Goal: Task Accomplishment & Management: Use online tool/utility

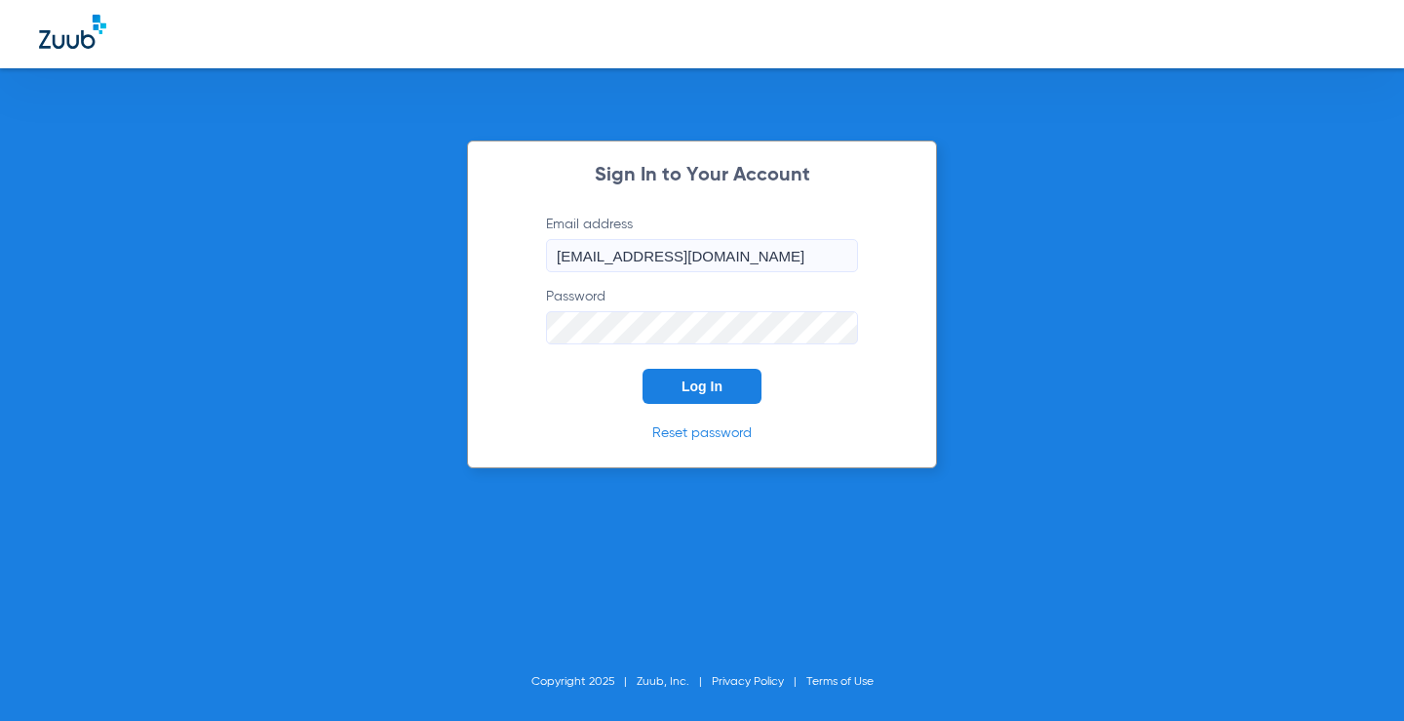
click at [746, 394] on button "Log In" at bounding box center [702, 386] width 119 height 35
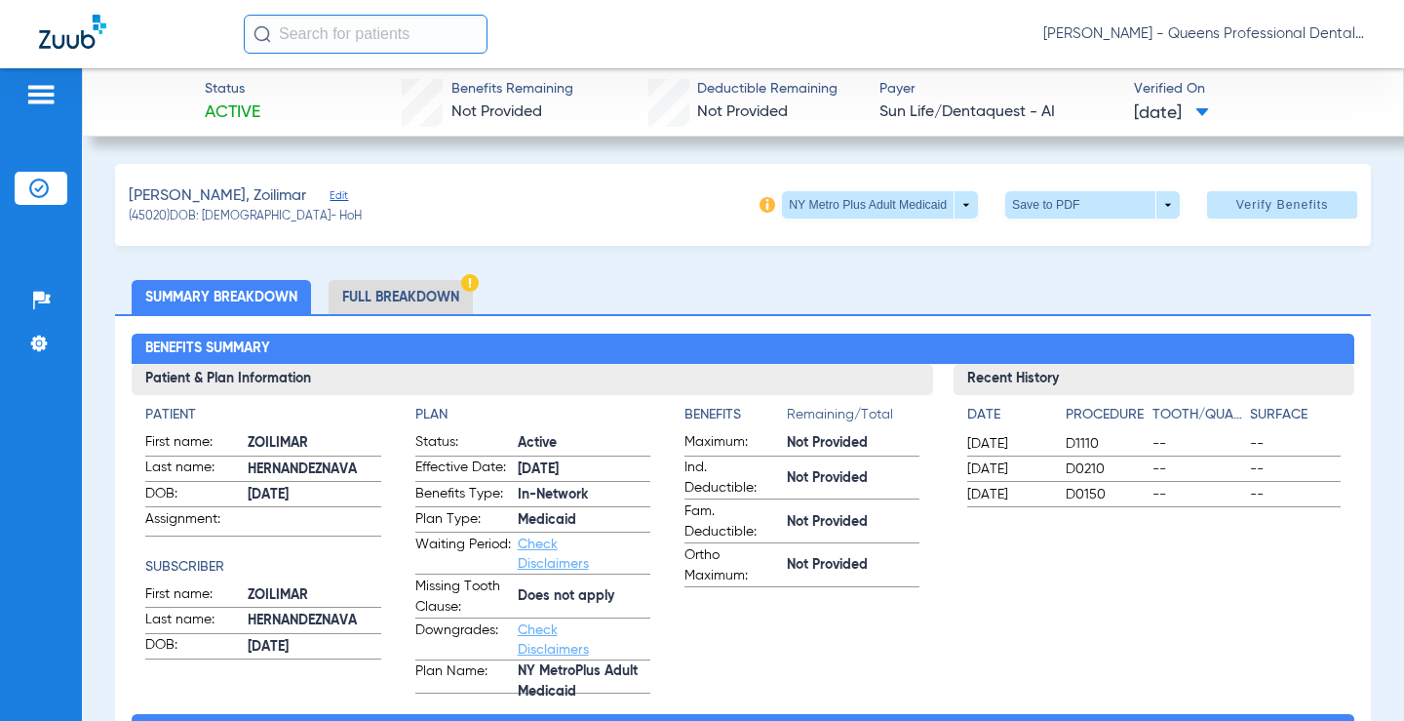
click at [31, 81] on div "Patients Insurance Verification Setup Help Center Settings" at bounding box center [41, 428] width 82 height 721
click at [40, 105] on img at bounding box center [40, 94] width 31 height 23
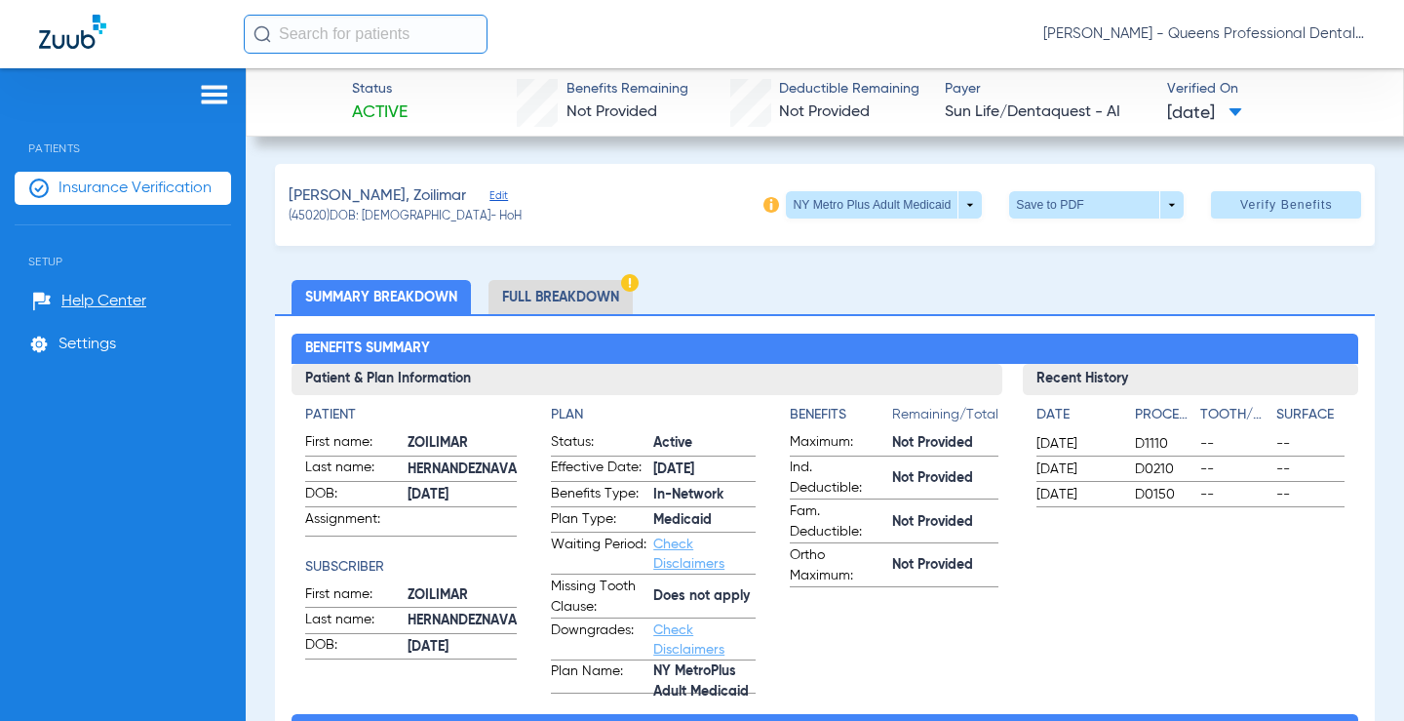
click at [155, 185] on span "Insurance Verification" at bounding box center [135, 188] width 153 height 20
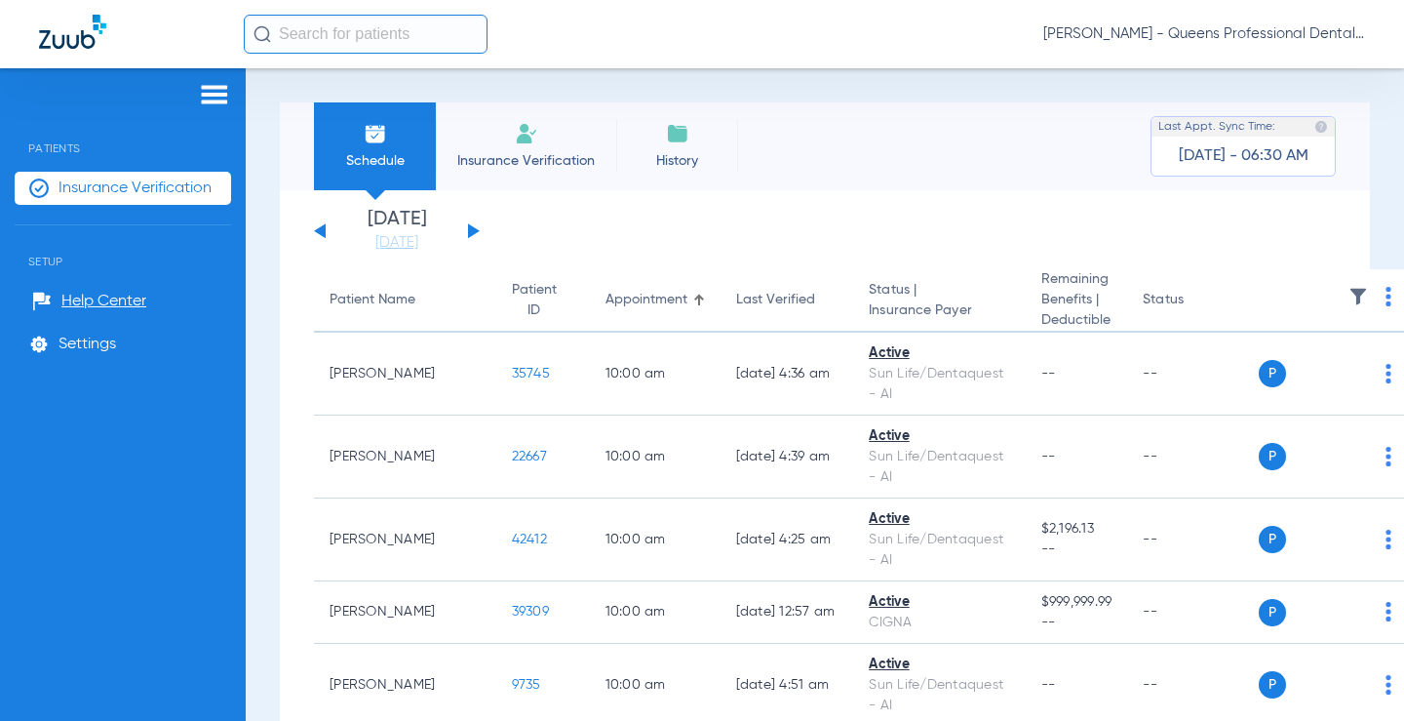
click at [1386, 303] on img at bounding box center [1389, 297] width 6 height 20
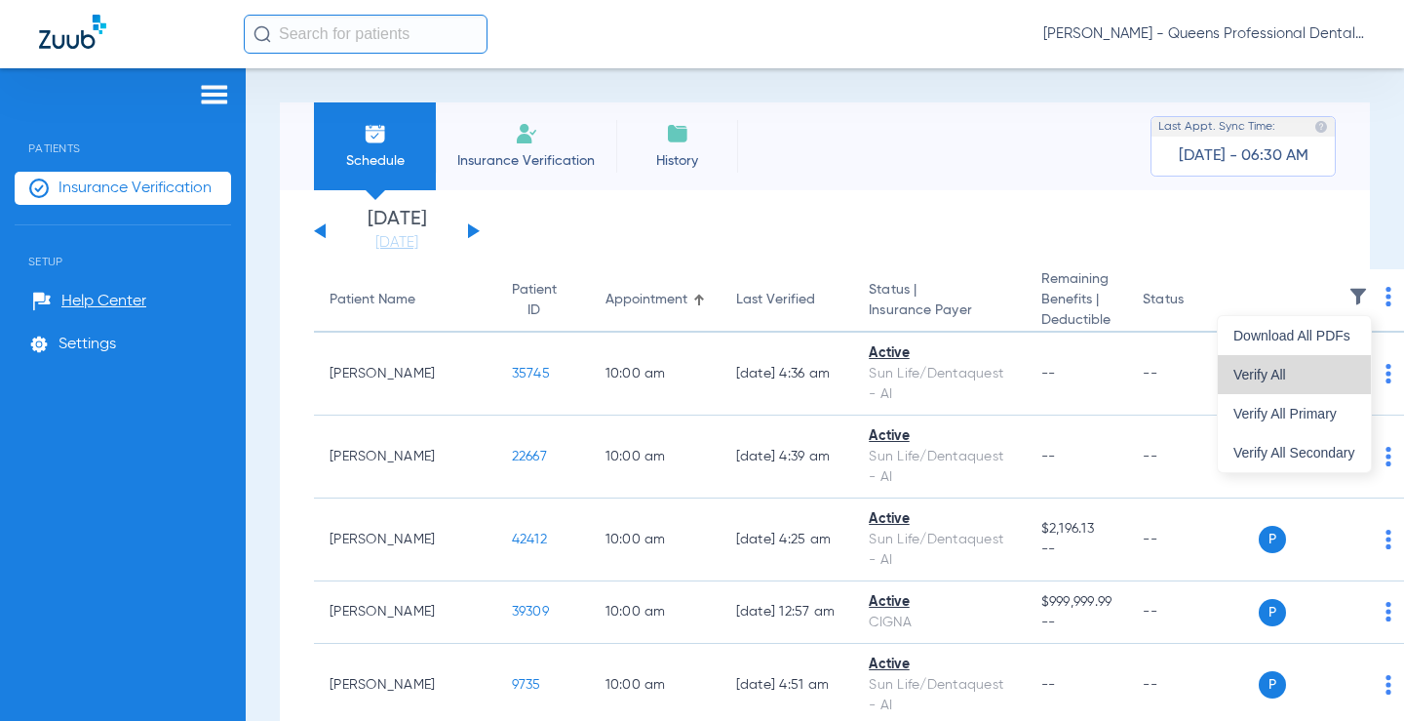
click at [1289, 374] on span "Verify All" at bounding box center [1295, 375] width 122 height 14
